Goal: Information Seeking & Learning: Learn about a topic

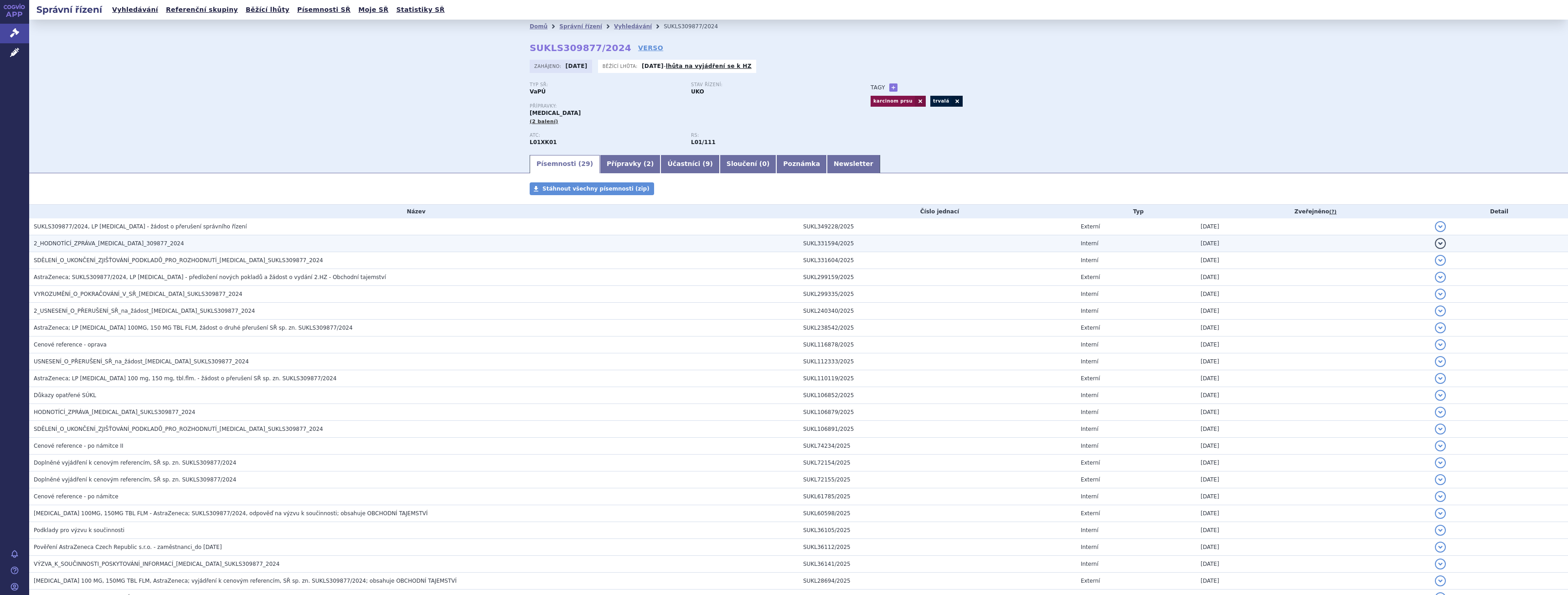
click at [144, 239] on h3 "2_HODNOTÍCÍ_ZPRÁVA_[MEDICAL_DATA]_309877_2024" at bounding box center [415, 243] width 764 height 9
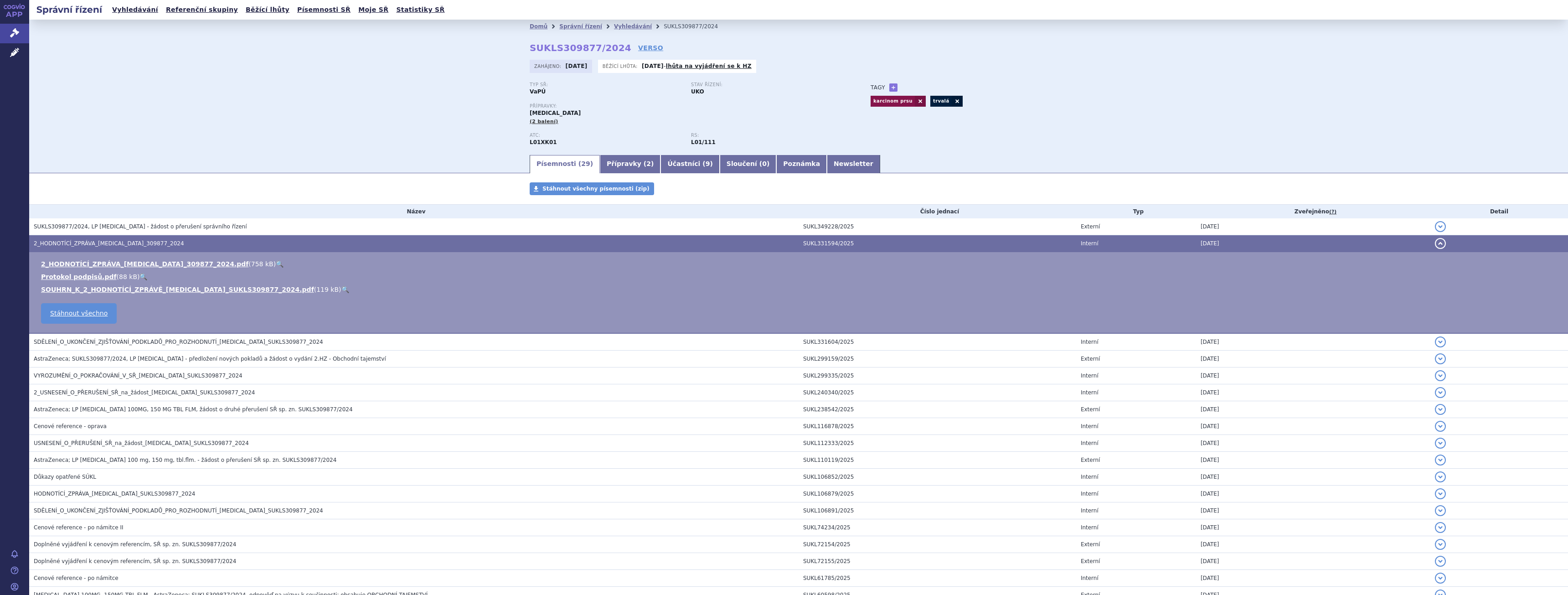
click at [341, 289] on link "🔍" at bounding box center [345, 288] width 8 height 7
click at [131, 240] on span "2_HODNOTÍCÍ_ZPRÁVA_[MEDICAL_DATA]_309877_2024" at bounding box center [108, 243] width 151 height 6
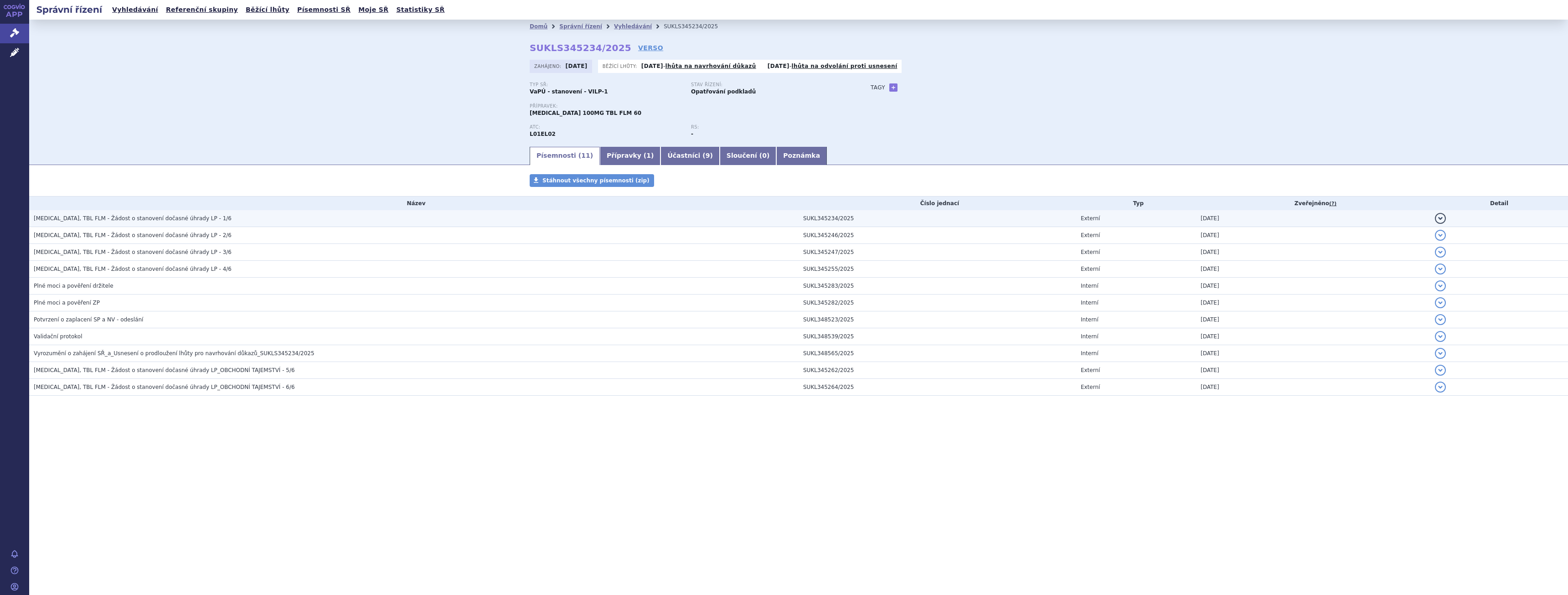
click at [205, 219] on h3 "CALQUENCE, TBL FLM - Žádost o stanovení dočasné úhrady LP - 1/6" at bounding box center [415, 217] width 764 height 9
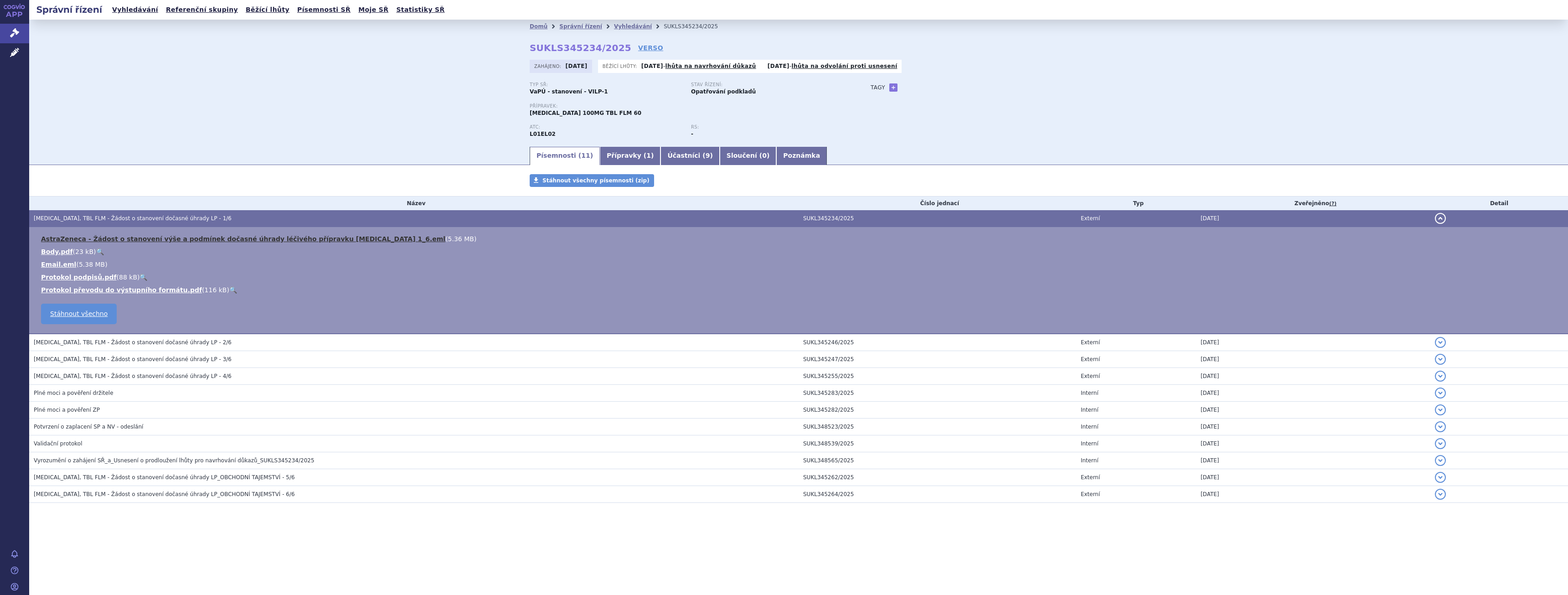
click at [198, 236] on link "AstraZeneca - Žádost o stanovení výše a podmínek dočasné úhrady léčivého přípra…" at bounding box center [243, 238] width 404 height 7
